Goal: Information Seeking & Learning: Find contact information

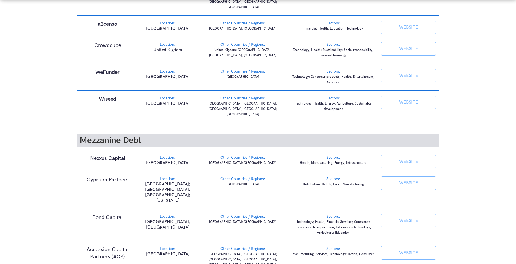
scroll to position [402, 0]
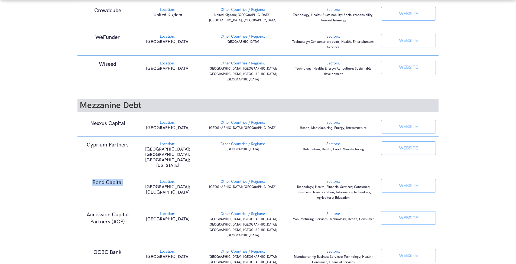
drag, startPoint x: 92, startPoint y: 134, endPoint x: 126, endPoint y: 134, distance: 34.2
click at [126, 179] on h1 "Bond Capital" at bounding box center [107, 182] width 55 height 7
drag, startPoint x: 103, startPoint y: 135, endPoint x: 81, endPoint y: 135, distance: 21.7
click at [84, 179] on h1 "Bond Capital" at bounding box center [107, 182] width 55 height 7
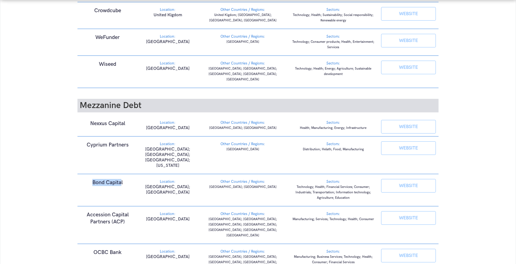
click at [81, 179] on h1 "Bond Capital" at bounding box center [107, 182] width 55 height 7
drag, startPoint x: 89, startPoint y: 134, endPoint x: 122, endPoint y: 134, distance: 33.3
click at [120, 179] on h1 "Bond Capital" at bounding box center [107, 182] width 55 height 7
click at [127, 179] on h1 "Bond Capital" at bounding box center [107, 182] width 55 height 7
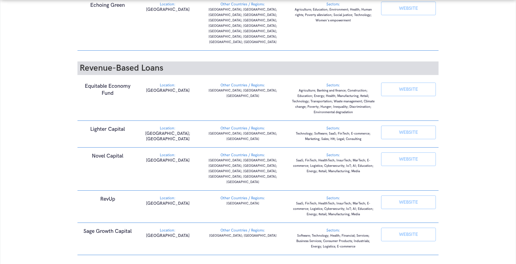
scroll to position [754, 0]
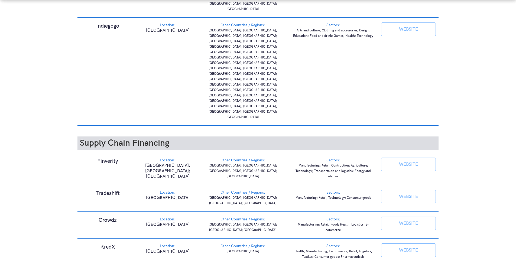
scroll to position [1251, 0]
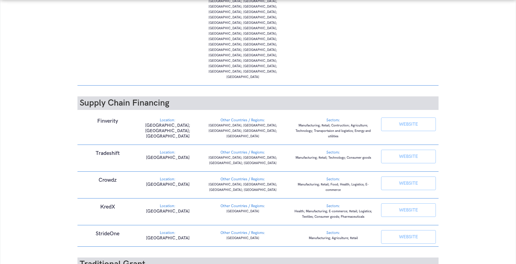
drag, startPoint x: 69, startPoint y: 254, endPoint x: 57, endPoint y: 158, distance: 97.0
drag, startPoint x: 65, startPoint y: 182, endPoint x: 69, endPoint y: 229, distance: 47.0
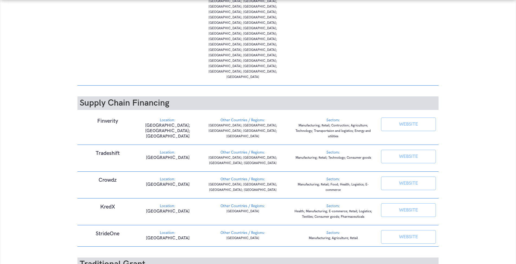
drag, startPoint x: 70, startPoint y: 246, endPoint x: 62, endPoint y: 188, distance: 59.4
drag, startPoint x: 68, startPoint y: 214, endPoint x: 72, endPoint y: 238, distance: 24.0
